Goal: Task Accomplishment & Management: Manage account settings

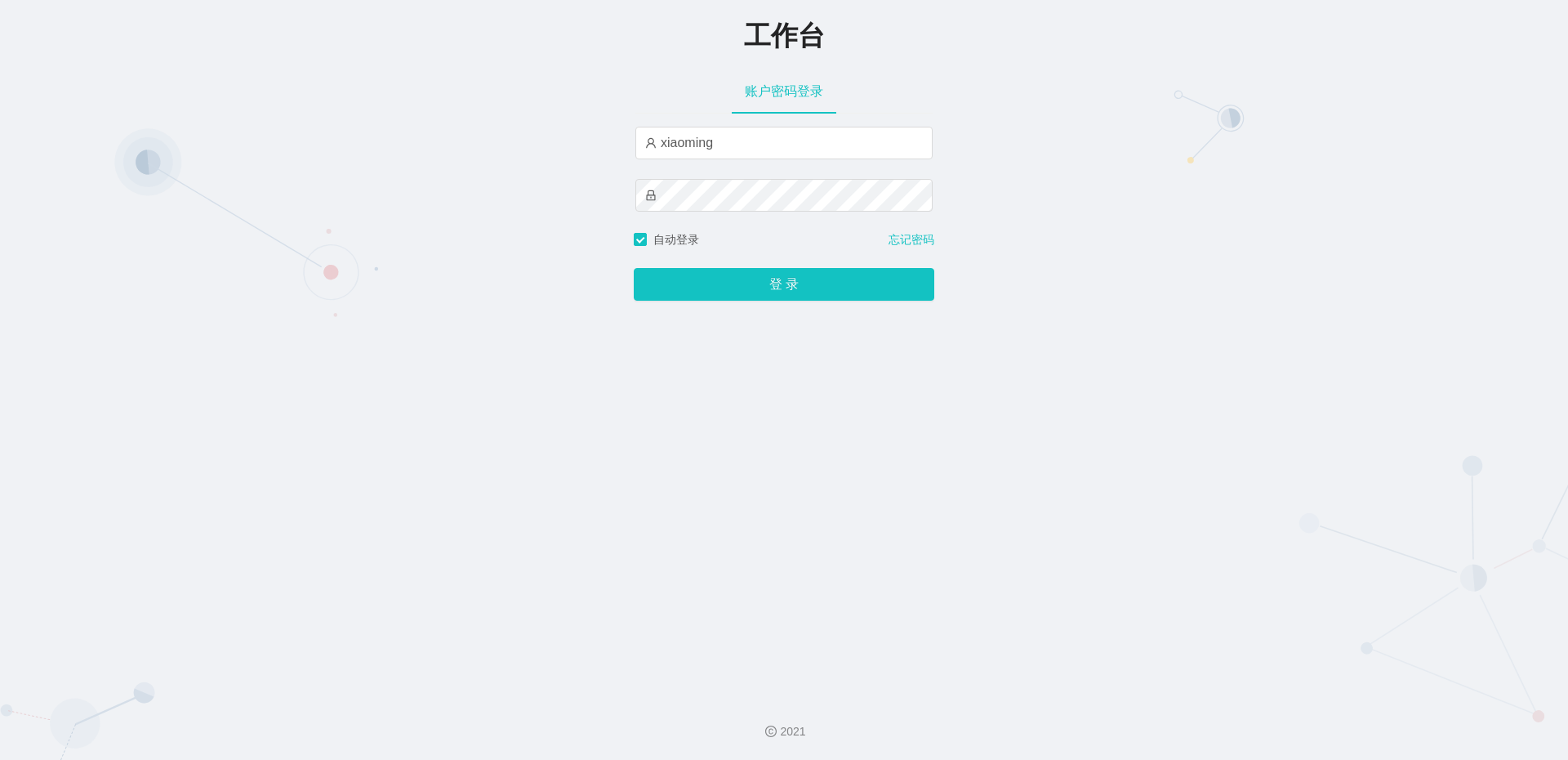
click at [634, 268] on button "登 录" at bounding box center [784, 284] width 301 height 33
drag, startPoint x: 757, startPoint y: 139, endPoint x: 613, endPoint y: 159, distance: 145.4
click at [613, 159] on div "工作台 账户密码登录 xiaoming 自动登录 忘记密码 登 录" at bounding box center [784, 342] width 1568 height 684
paste input "admin"
type input "admin"
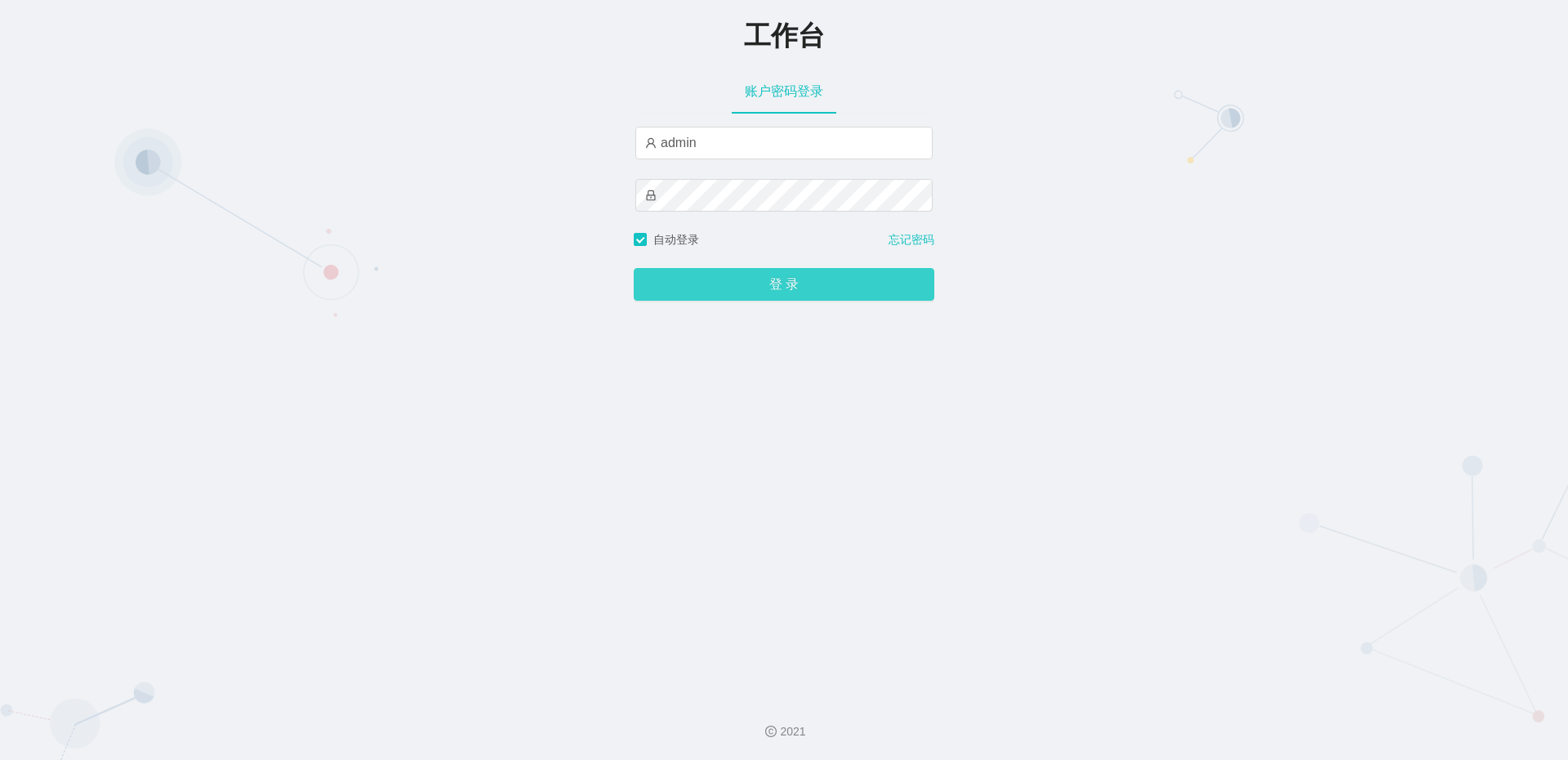
click at [774, 288] on button "登 录" at bounding box center [784, 284] width 301 height 33
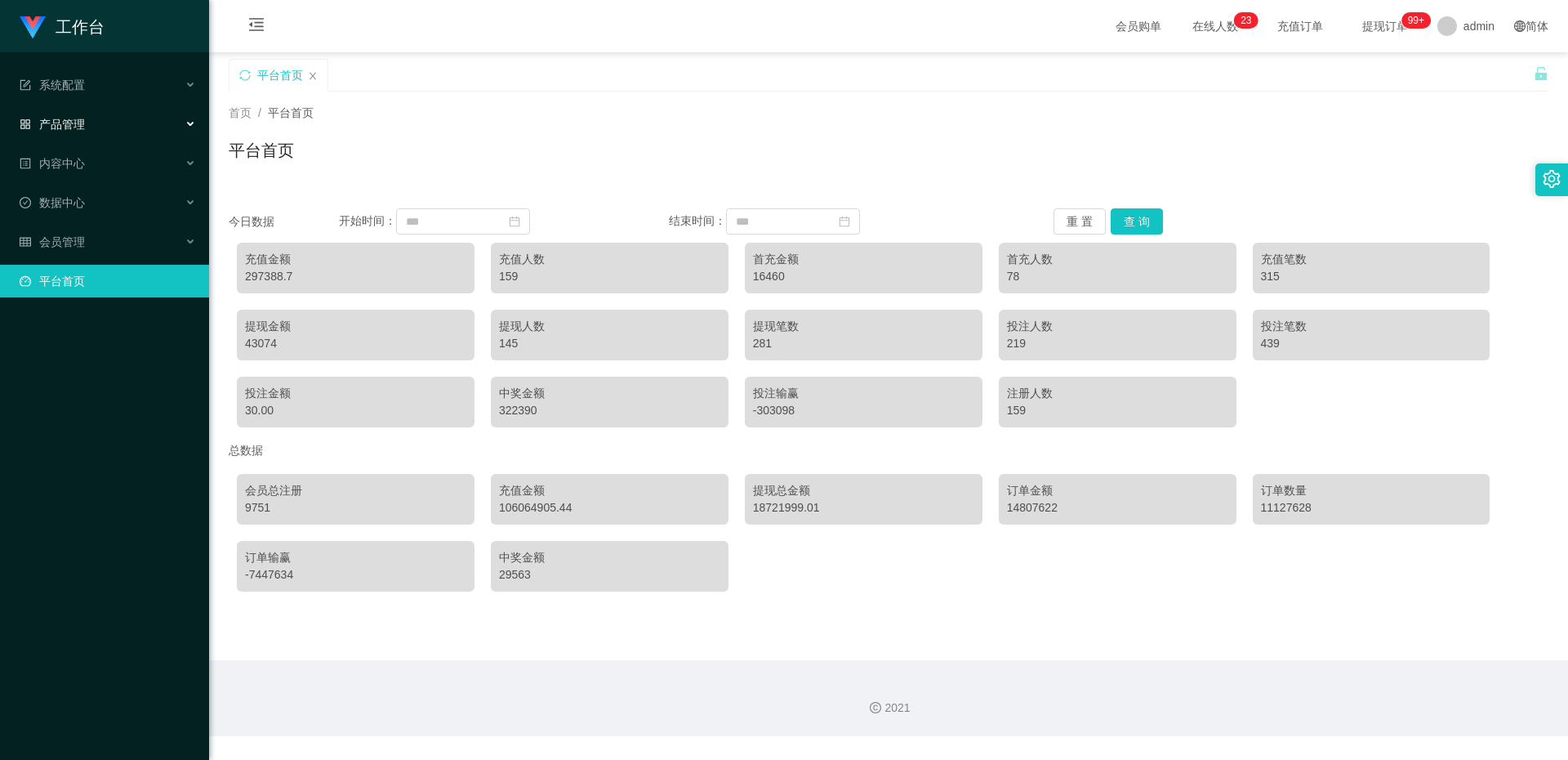
click at [138, 113] on div "产品管理" at bounding box center [104, 124] width 209 height 33
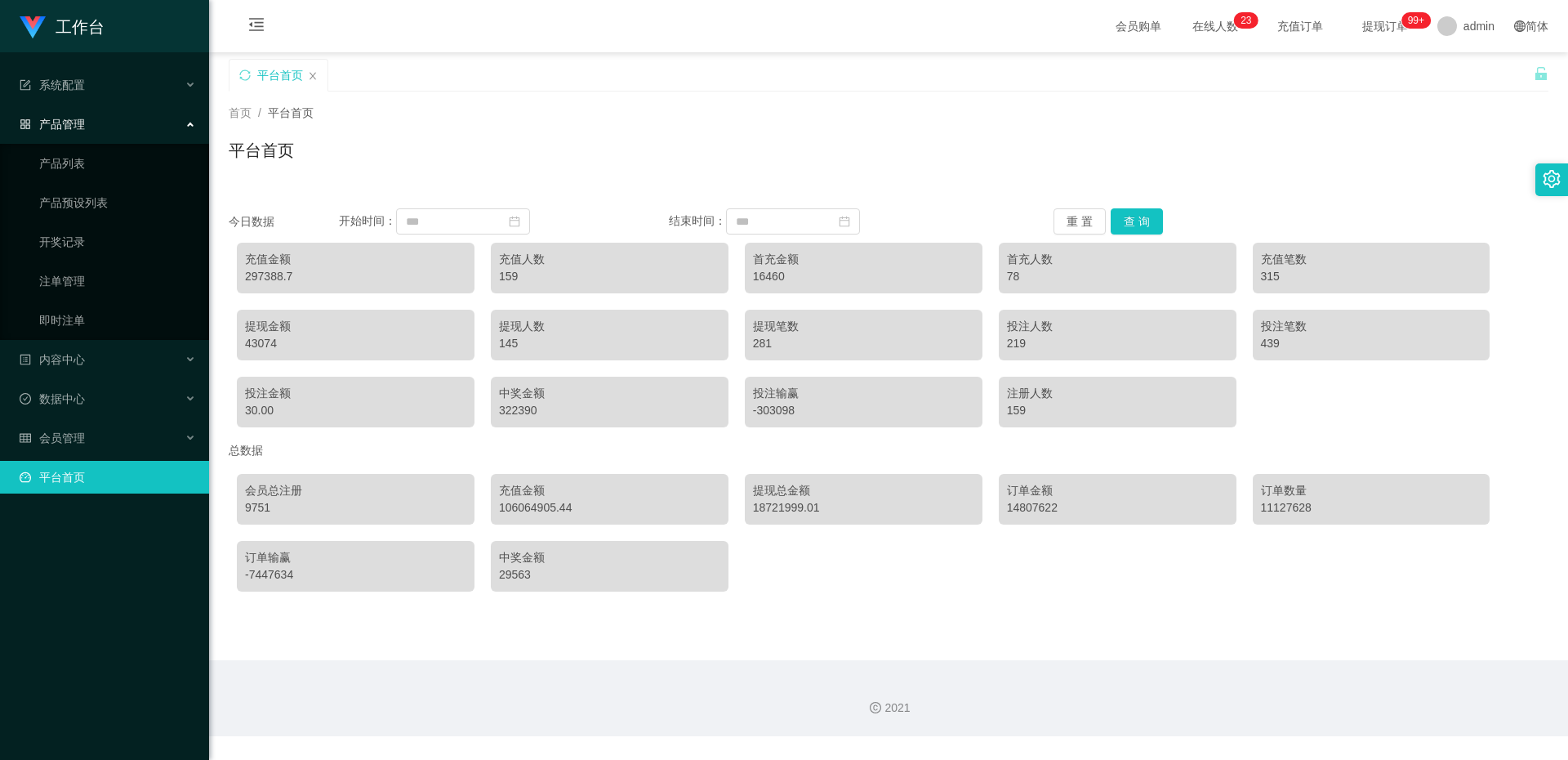
click at [138, 113] on div "产品管理" at bounding box center [104, 124] width 209 height 33
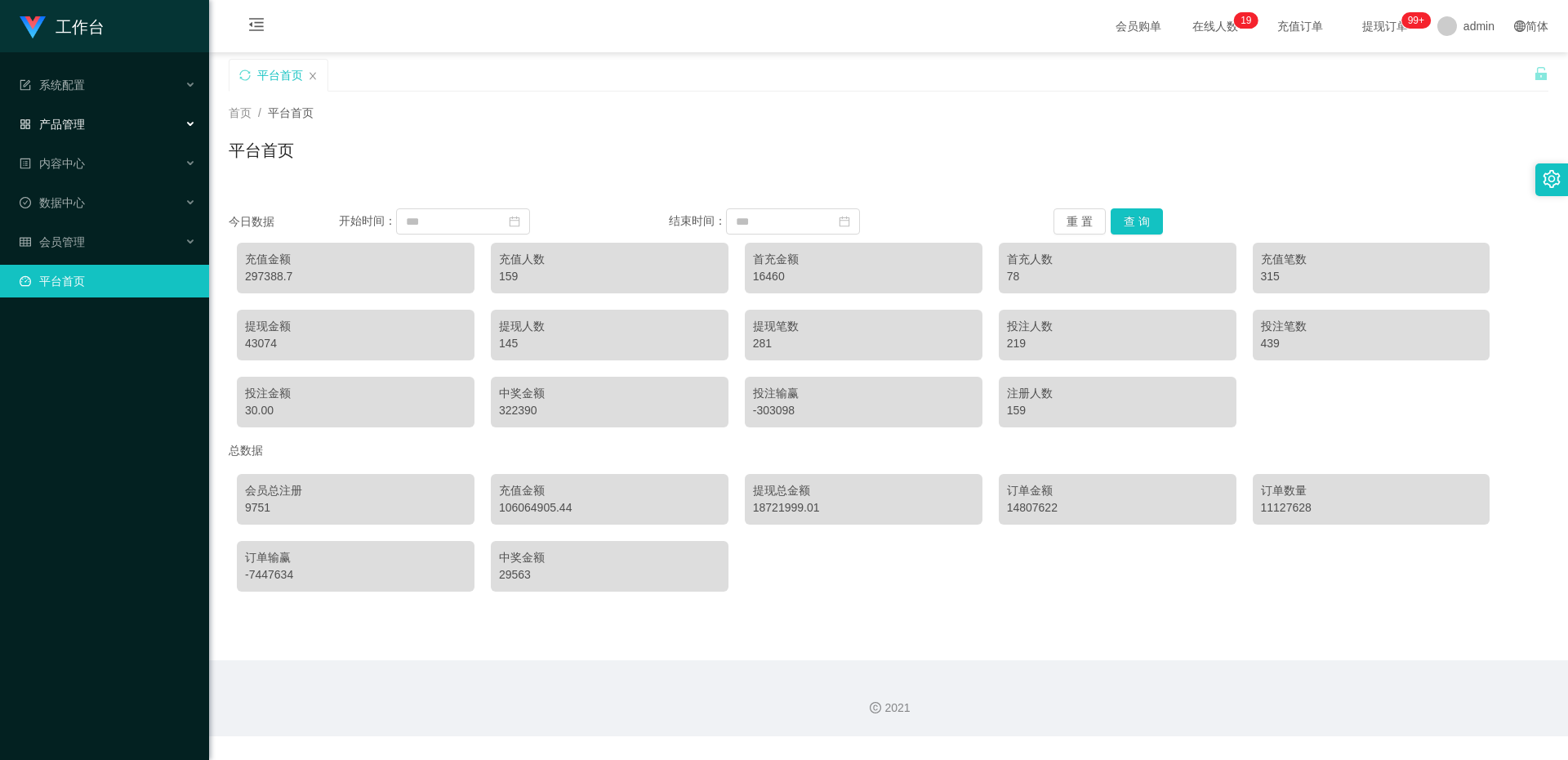
click at [97, 136] on div "产品管理" at bounding box center [104, 124] width 209 height 33
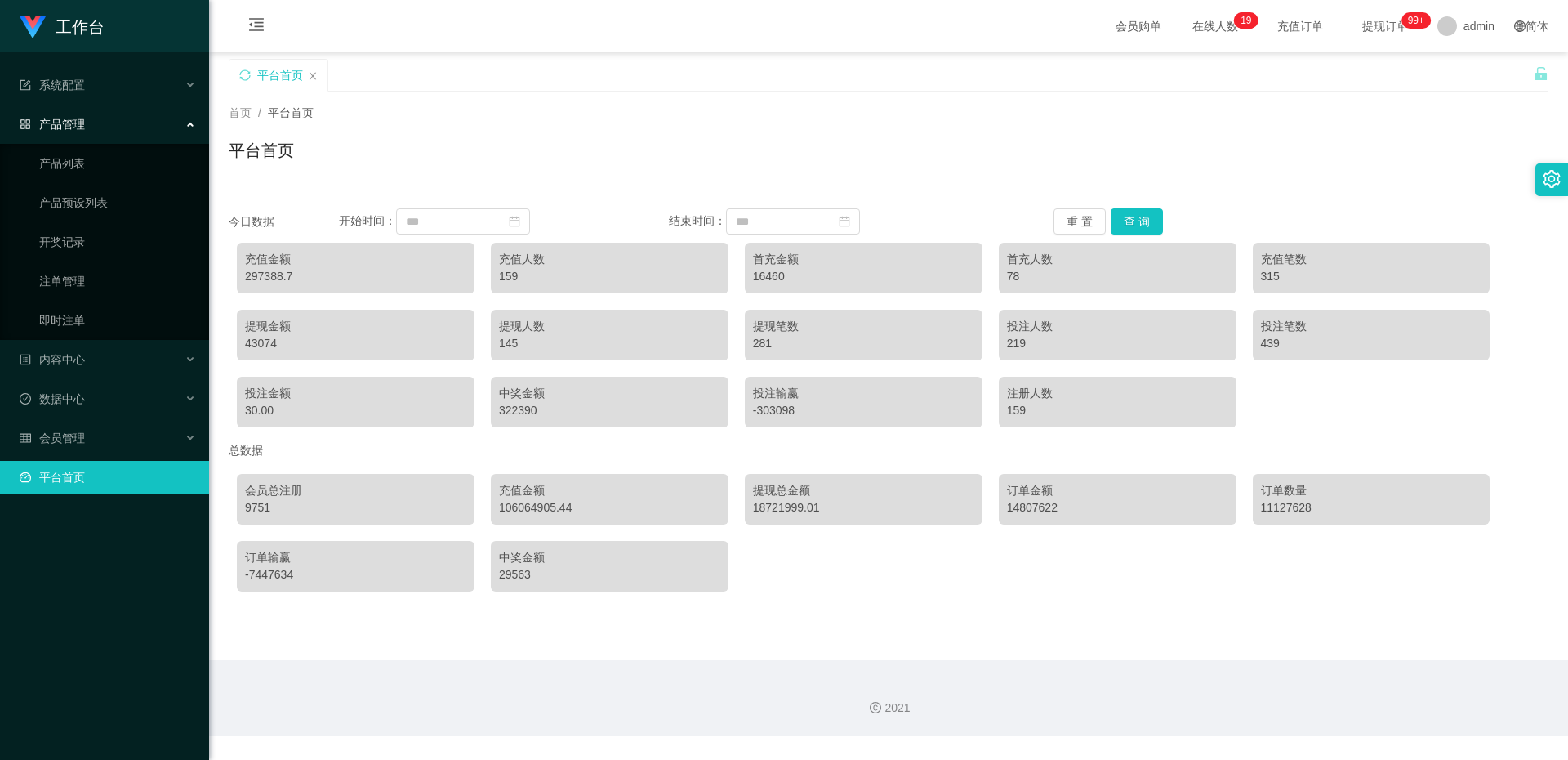
click at [97, 136] on div "产品管理" at bounding box center [104, 124] width 209 height 33
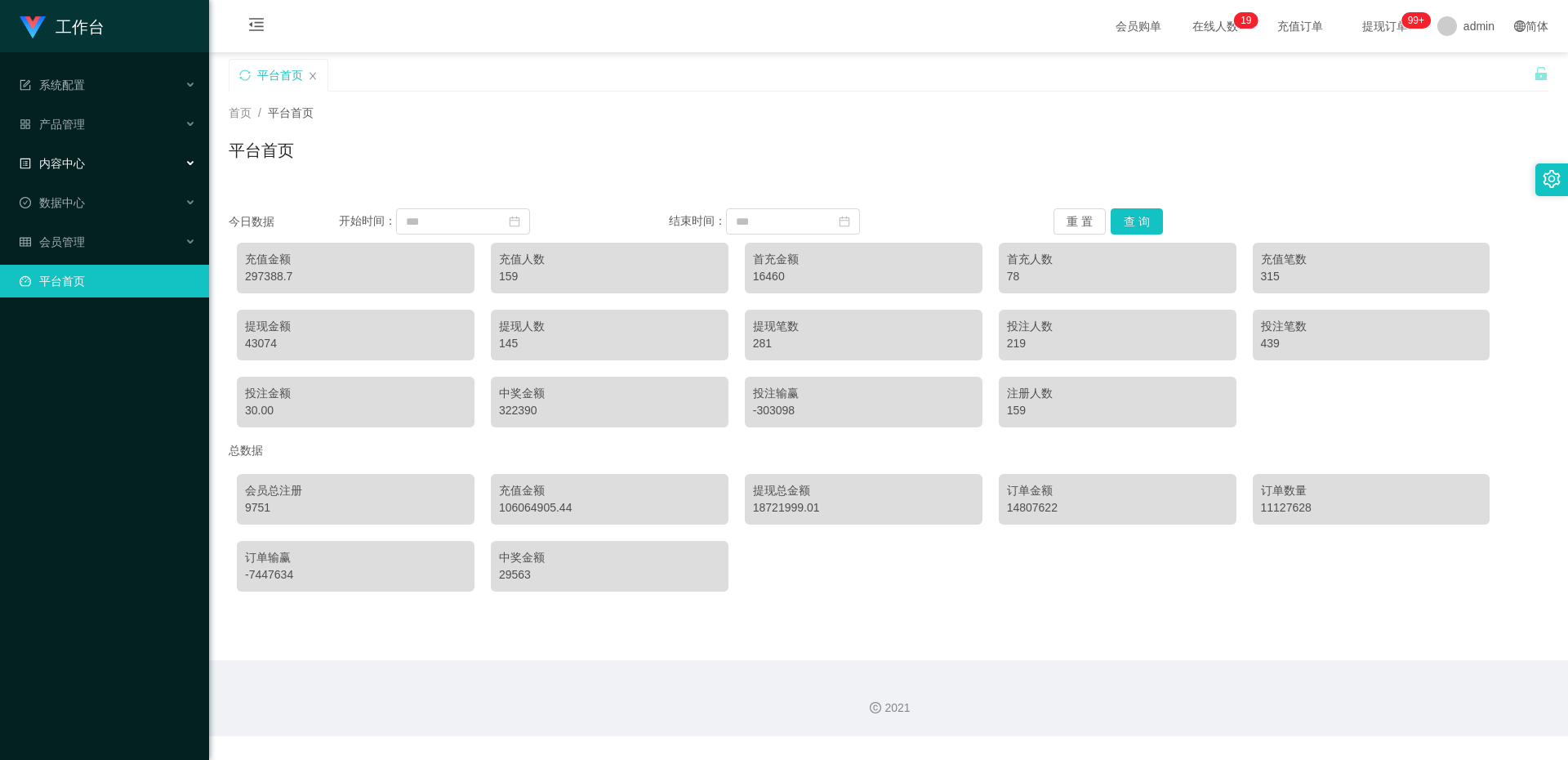
click at [101, 155] on div "内容中心" at bounding box center [104, 163] width 209 height 33
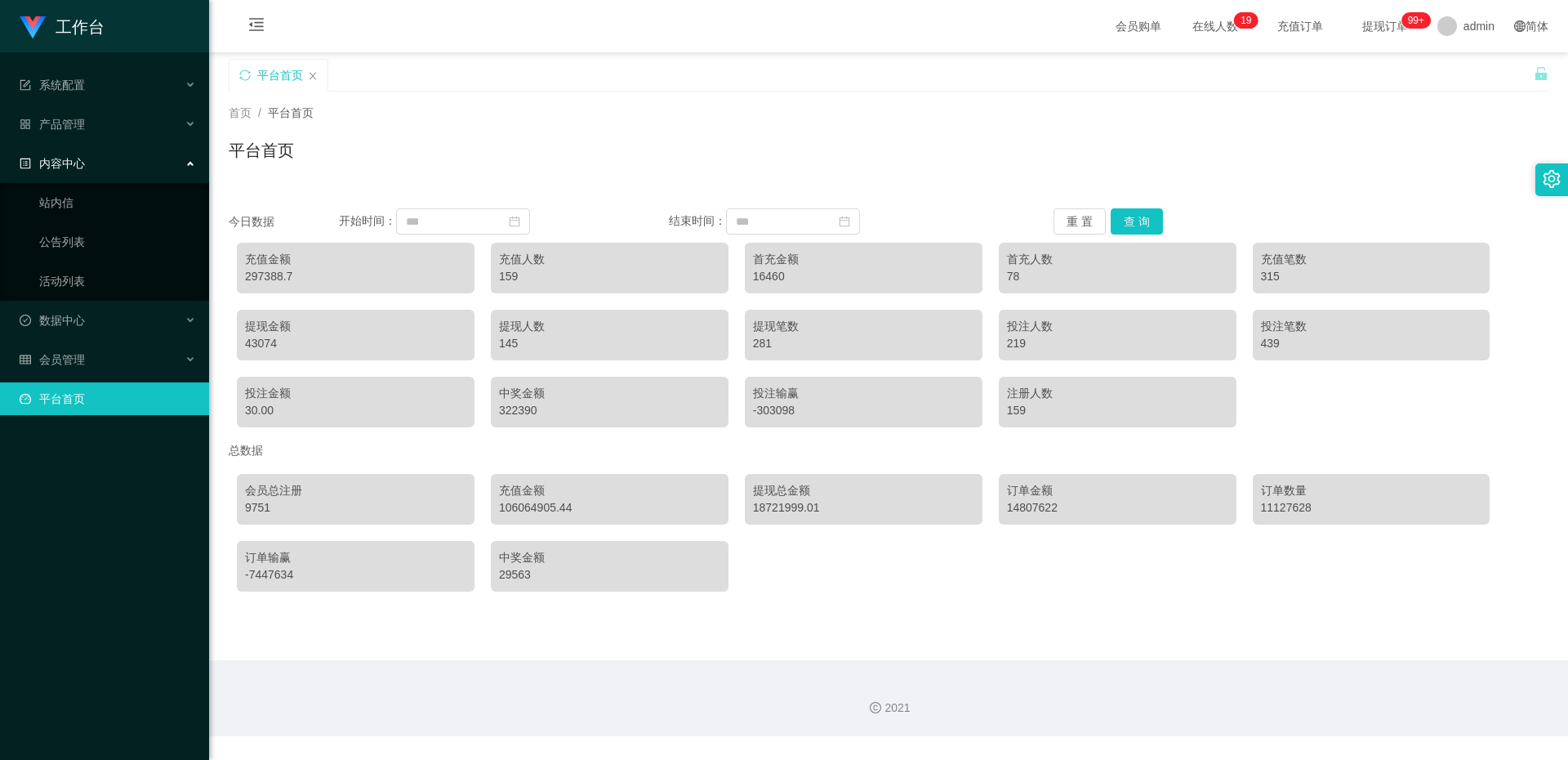
click at [106, 148] on div "内容中心" at bounding box center [104, 163] width 209 height 33
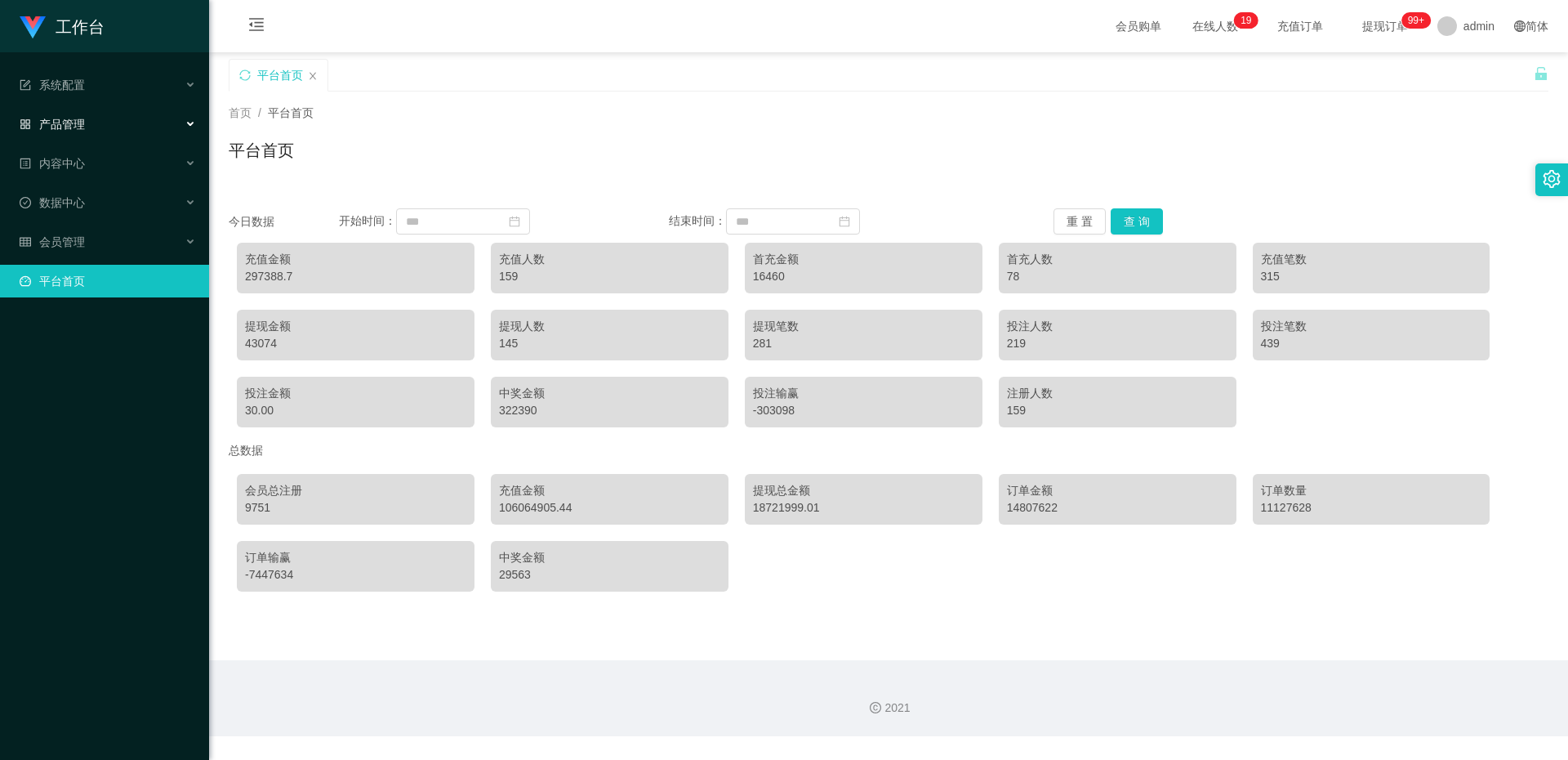
click at [98, 121] on div "产品管理" at bounding box center [104, 124] width 209 height 33
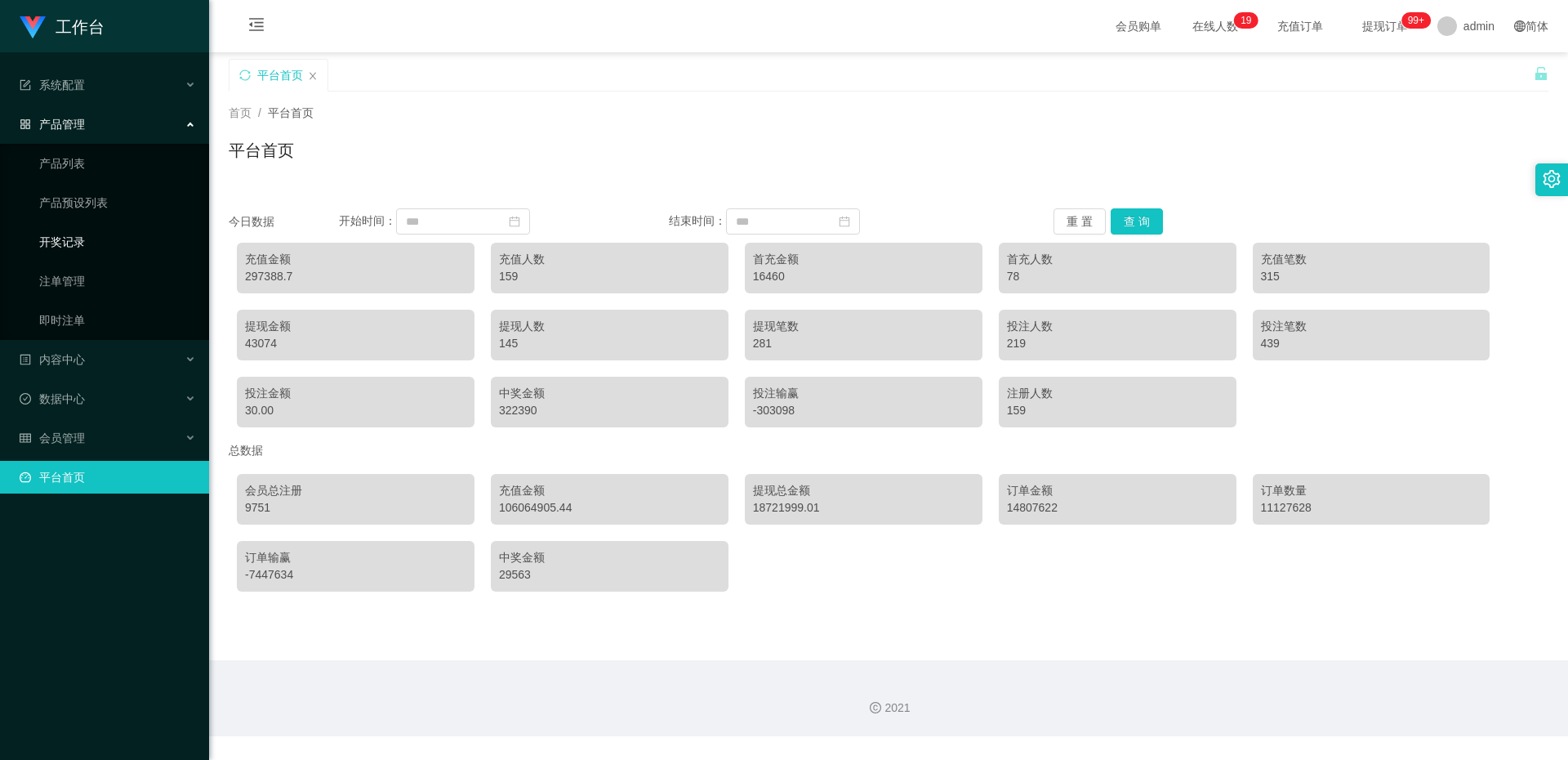
click at [71, 240] on link "开奖记录" at bounding box center [117, 242] width 157 height 33
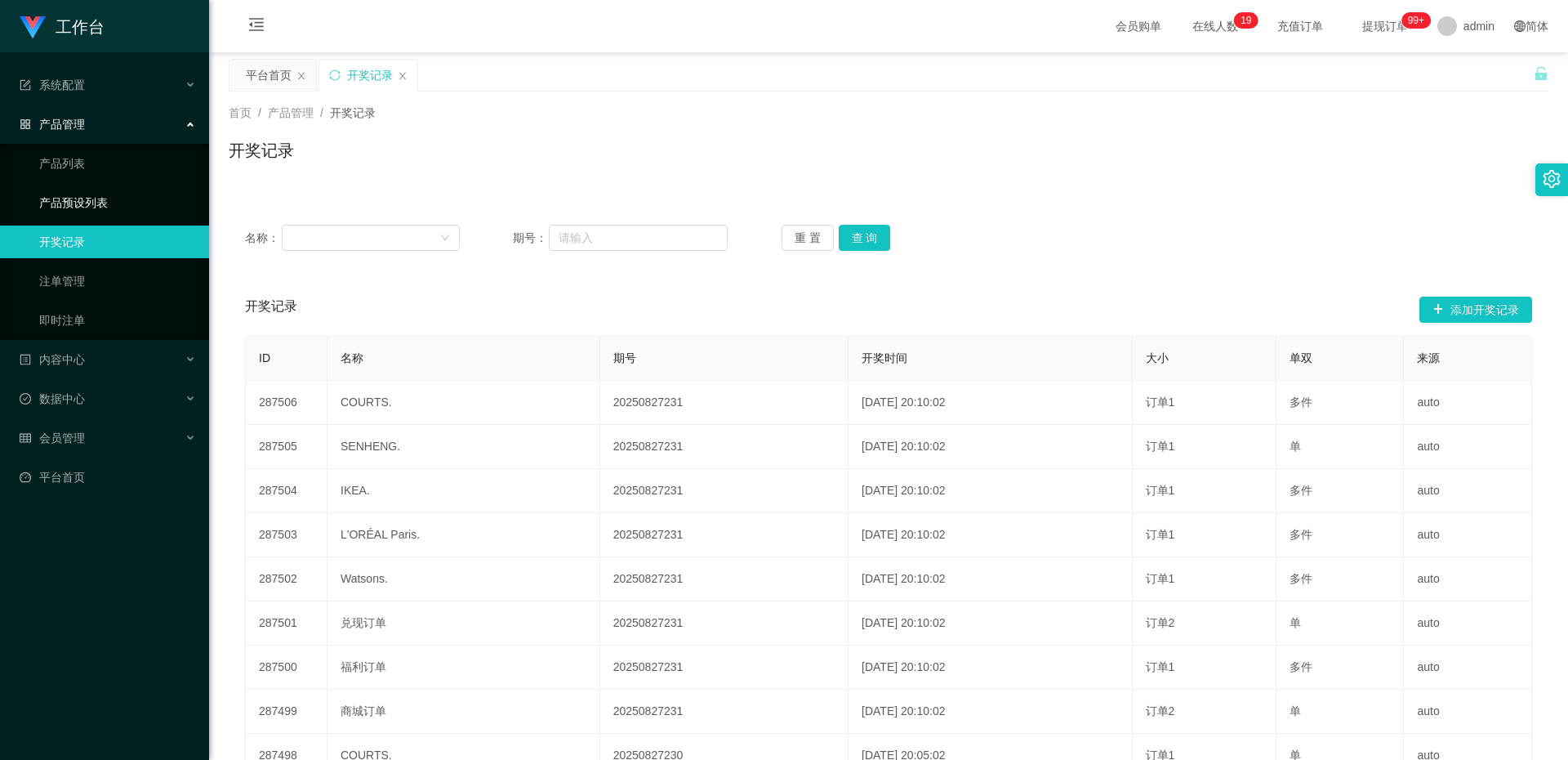
click at [100, 188] on link "产品预设列表" at bounding box center [117, 203] width 157 height 33
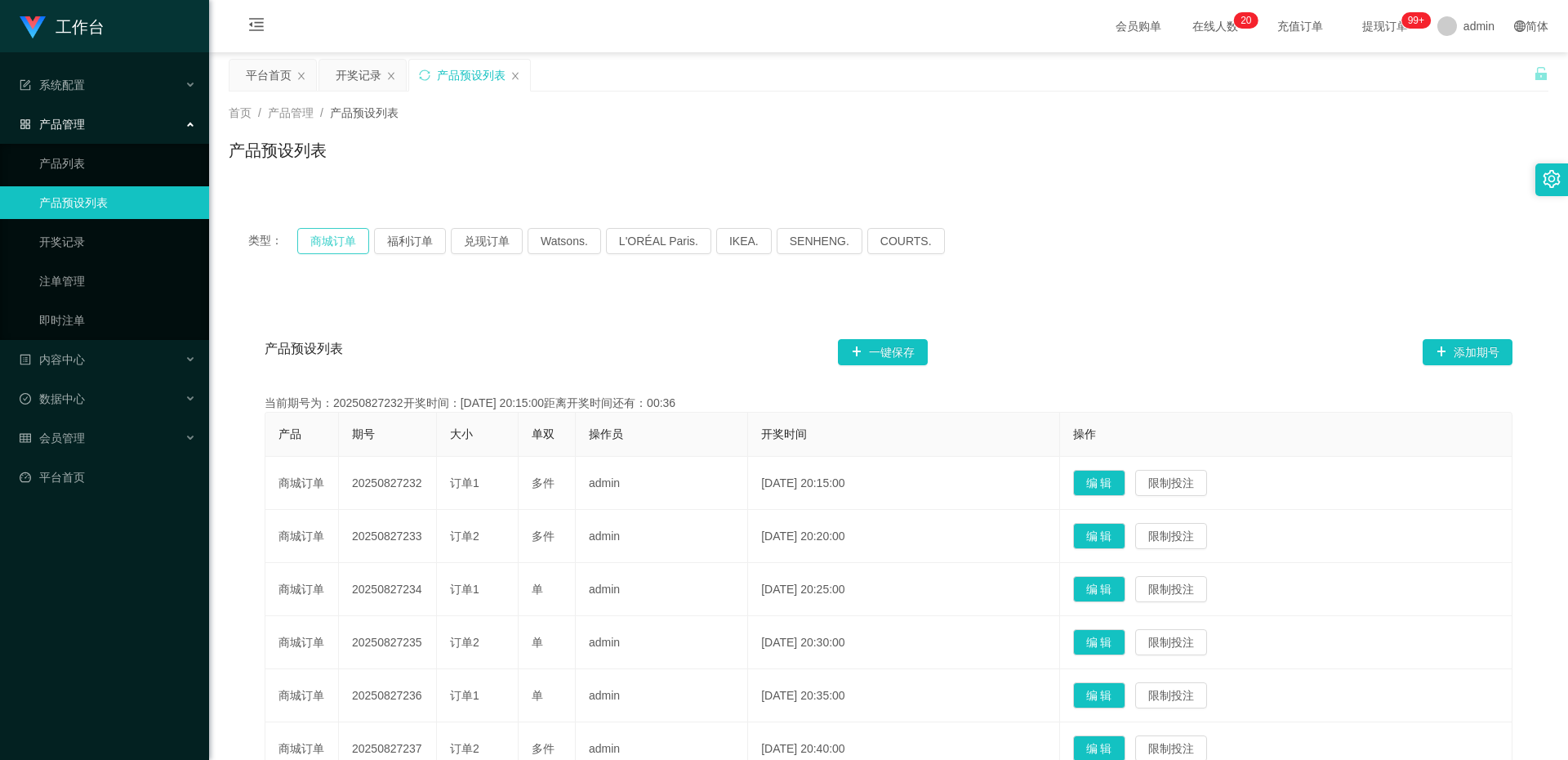
click at [338, 242] on button "商城订单" at bounding box center [332, 241] width 72 height 26
click at [406, 245] on button "福利订单" at bounding box center [409, 241] width 72 height 26
click at [454, 234] on button "兑现订单" at bounding box center [486, 241] width 72 height 26
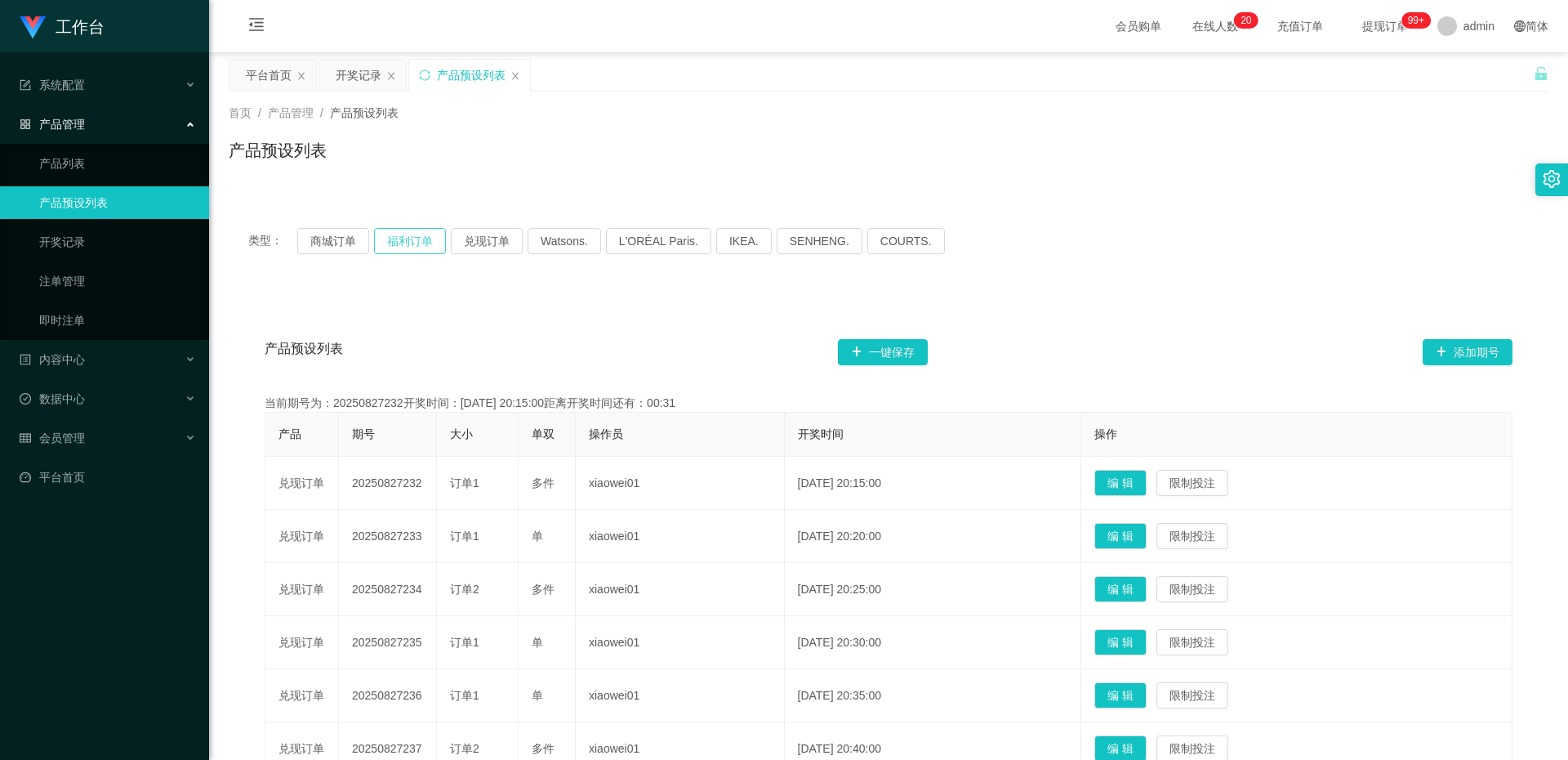
click at [397, 236] on button "福利订单" at bounding box center [409, 241] width 72 height 26
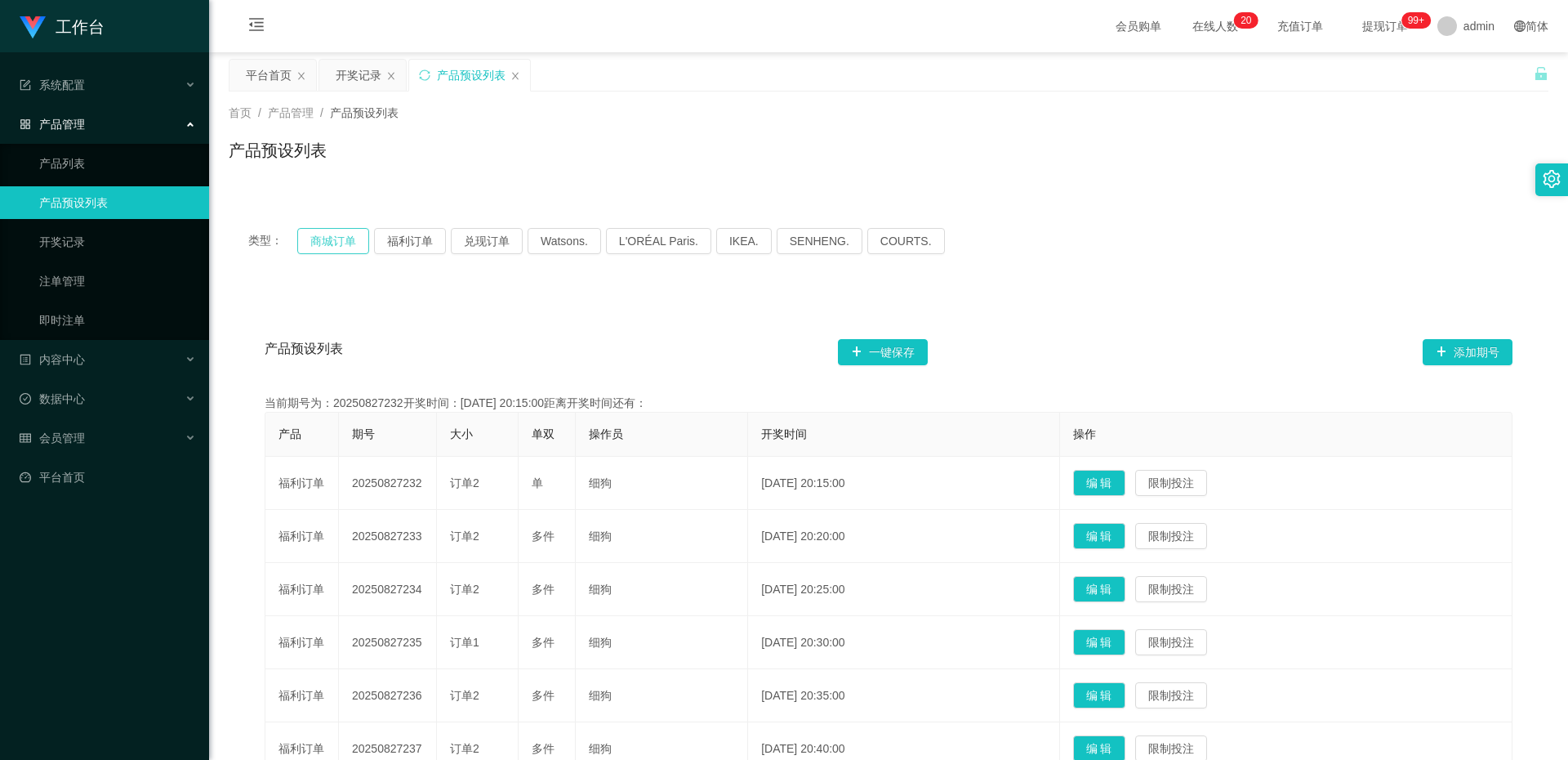
click at [339, 236] on button "商城订单" at bounding box center [332, 241] width 72 height 26
click at [488, 300] on div "产品预设列表 一键保存 添加期号 当前期号为：20250827232开奖时间：[DATE] 20:15:00距离开奖时间还有：00:28 产品 期号 大小 单…" at bounding box center [889, 675] width 1320 height 770
click at [122, 236] on link "开奖记录" at bounding box center [117, 242] width 157 height 33
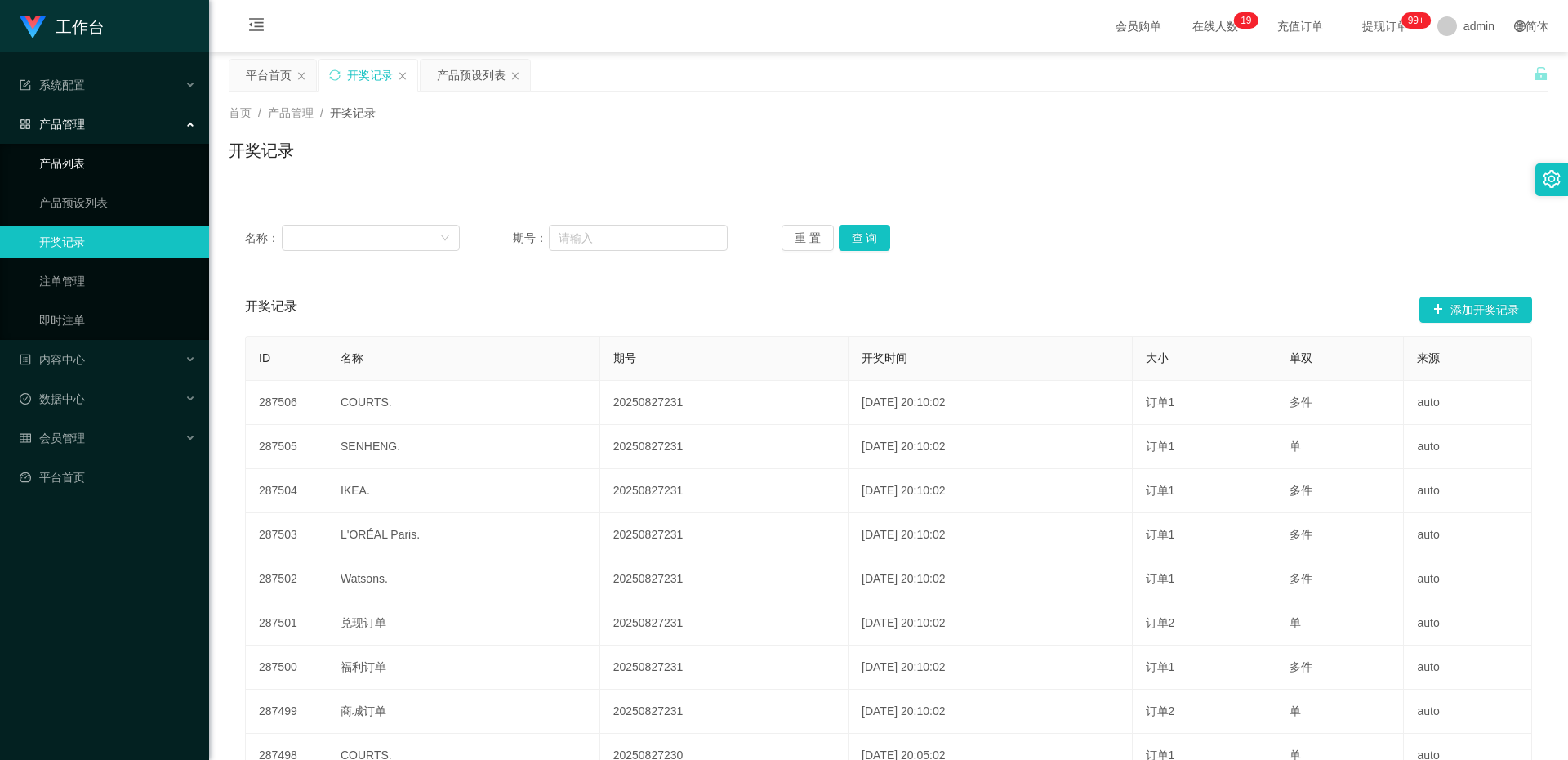
click at [110, 168] on link "产品列表" at bounding box center [117, 163] width 157 height 33
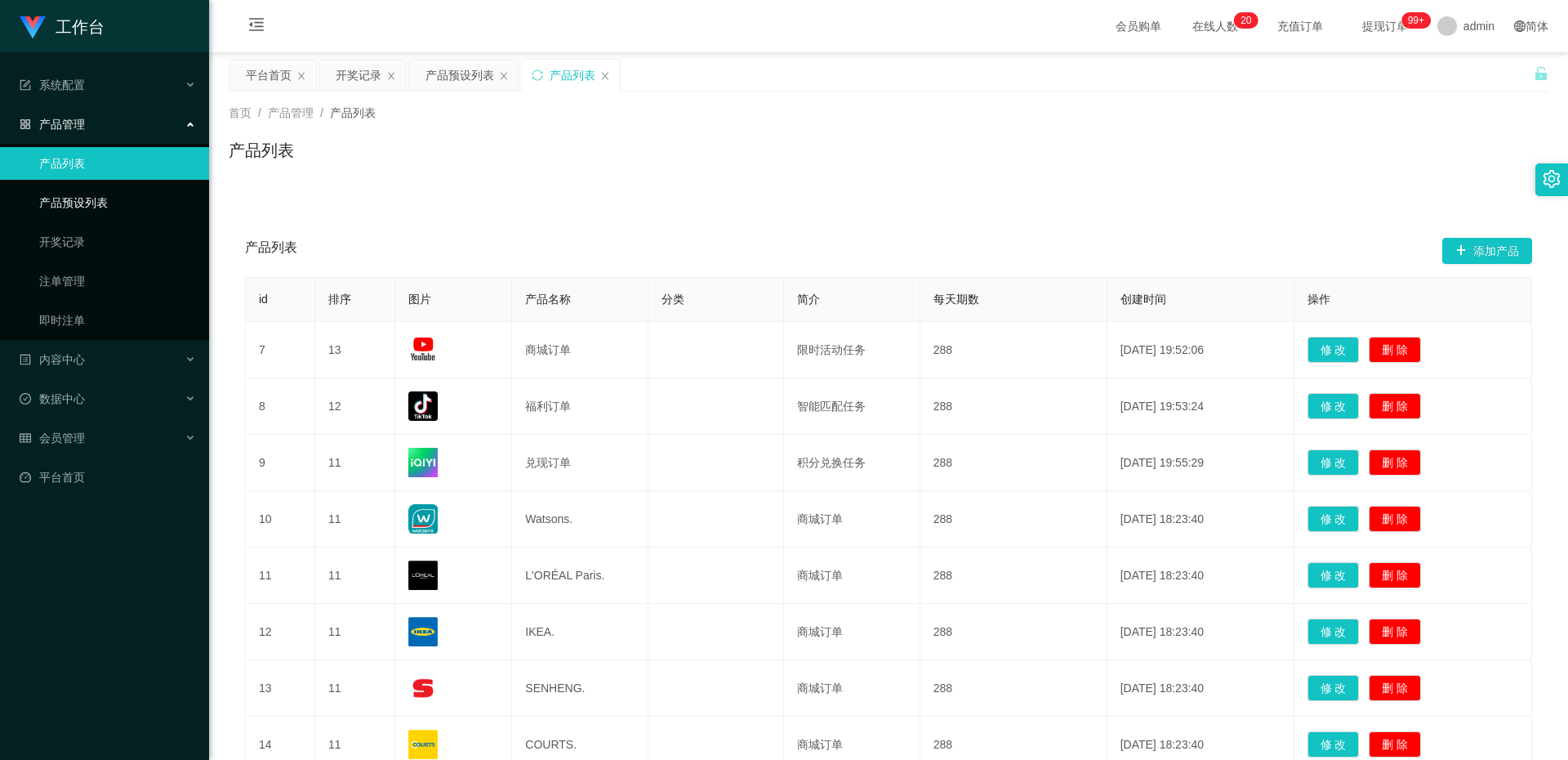
click at [95, 208] on link "产品预设列表" at bounding box center [117, 203] width 157 height 33
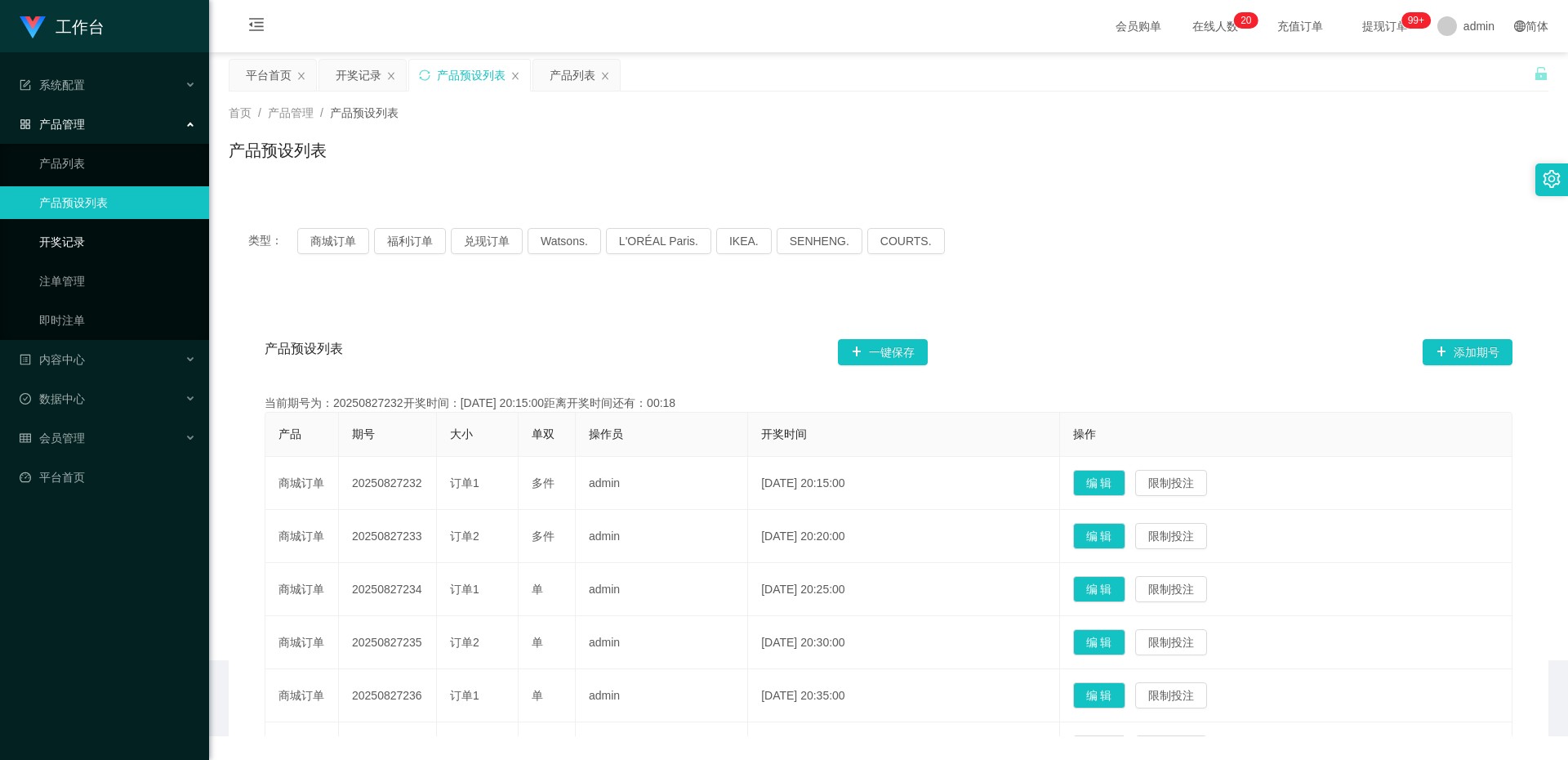
click at [88, 229] on link "开奖记录" at bounding box center [117, 242] width 157 height 33
